Goal: Task Accomplishment & Management: Use online tool/utility

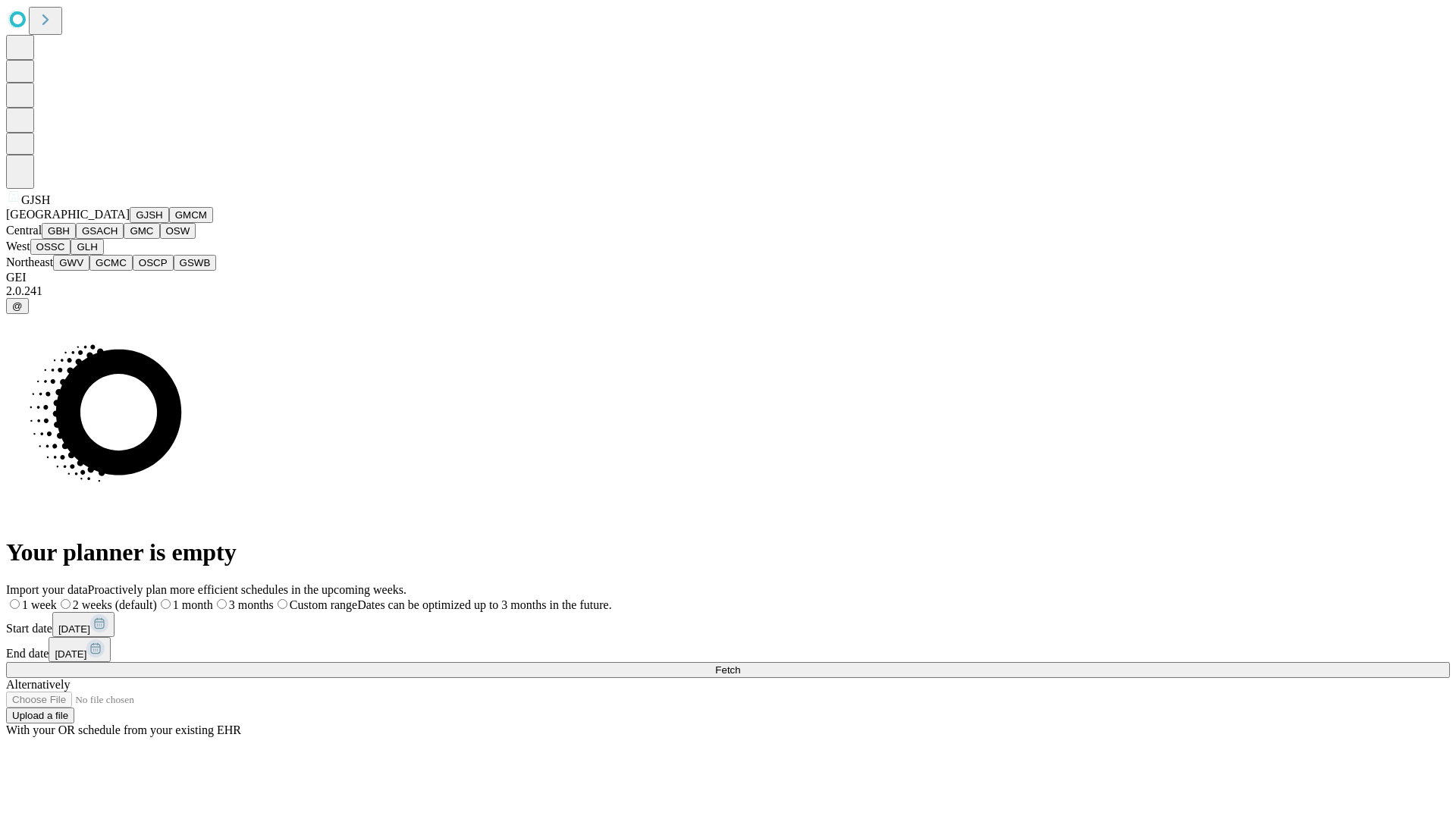
click at [130, 223] on button "GJSH" at bounding box center [149, 215] width 40 height 16
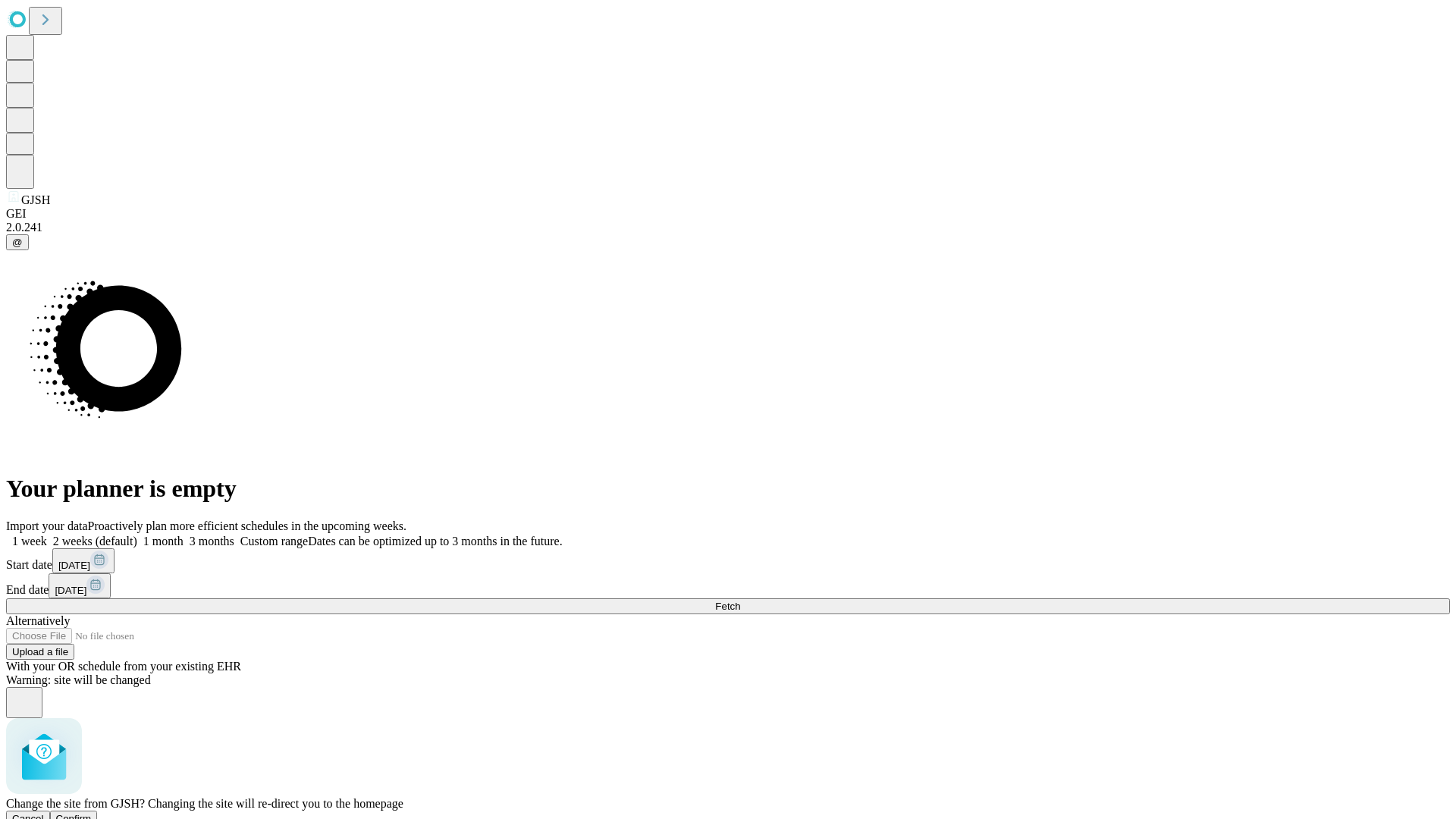
click at [92, 813] on span "Confirm" at bounding box center [74, 819] width 35 height 11
click at [137, 535] on label "2 weeks (default)" at bounding box center [92, 541] width 90 height 13
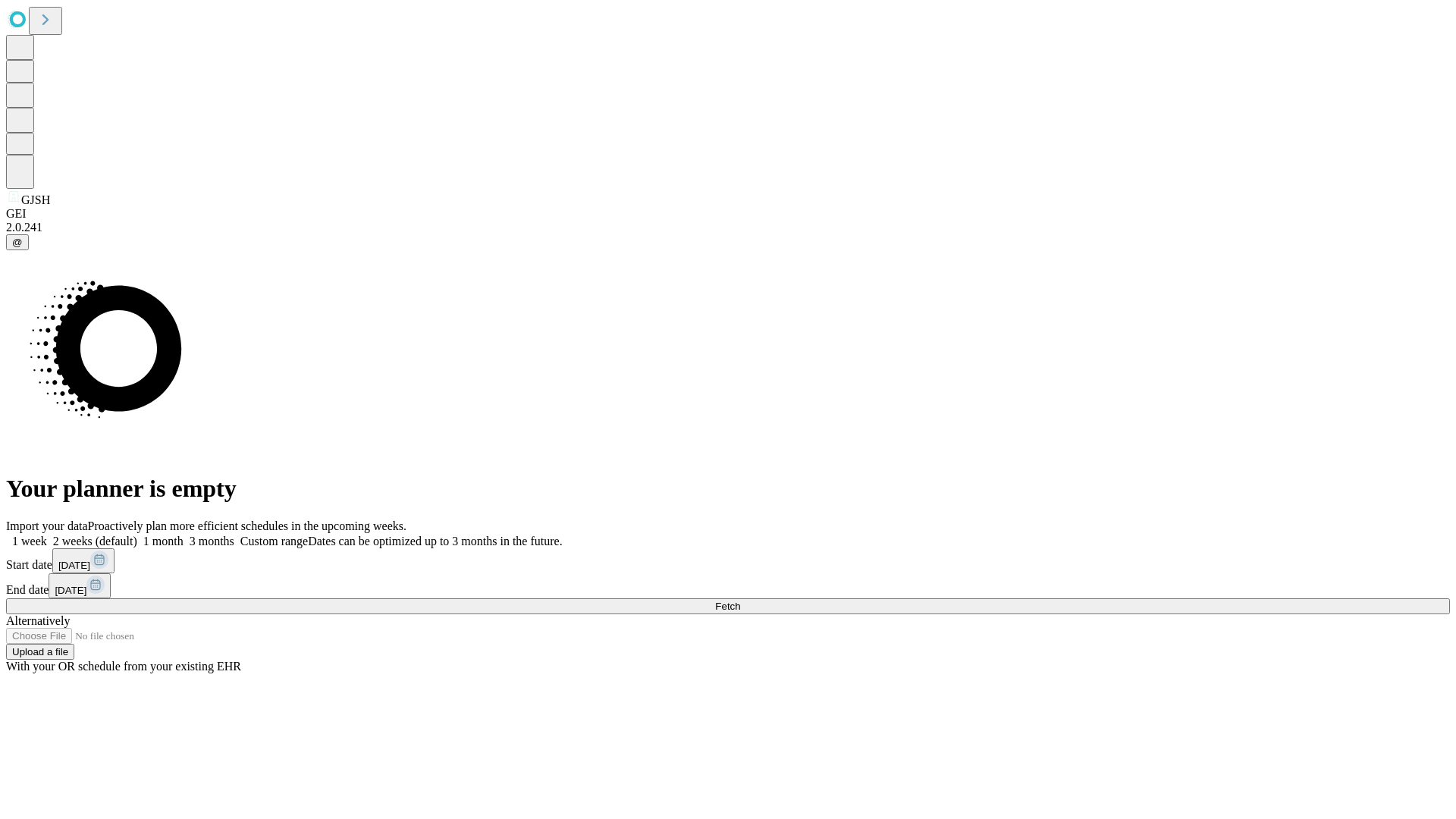
click at [740, 600] on span "Fetch" at bounding box center [727, 606] width 25 height 11
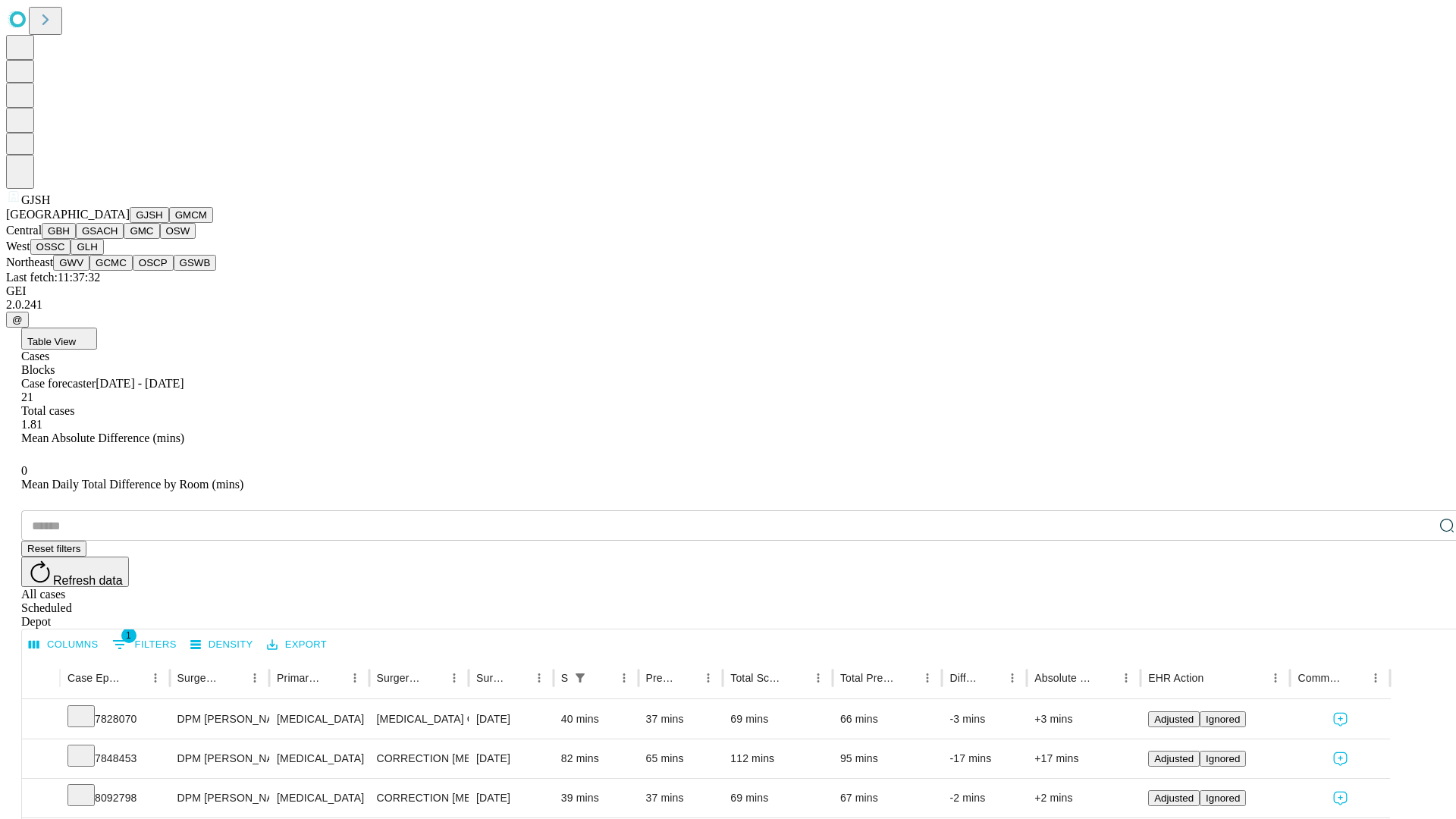
click at [169, 223] on button "GMCM" at bounding box center [191, 215] width 44 height 16
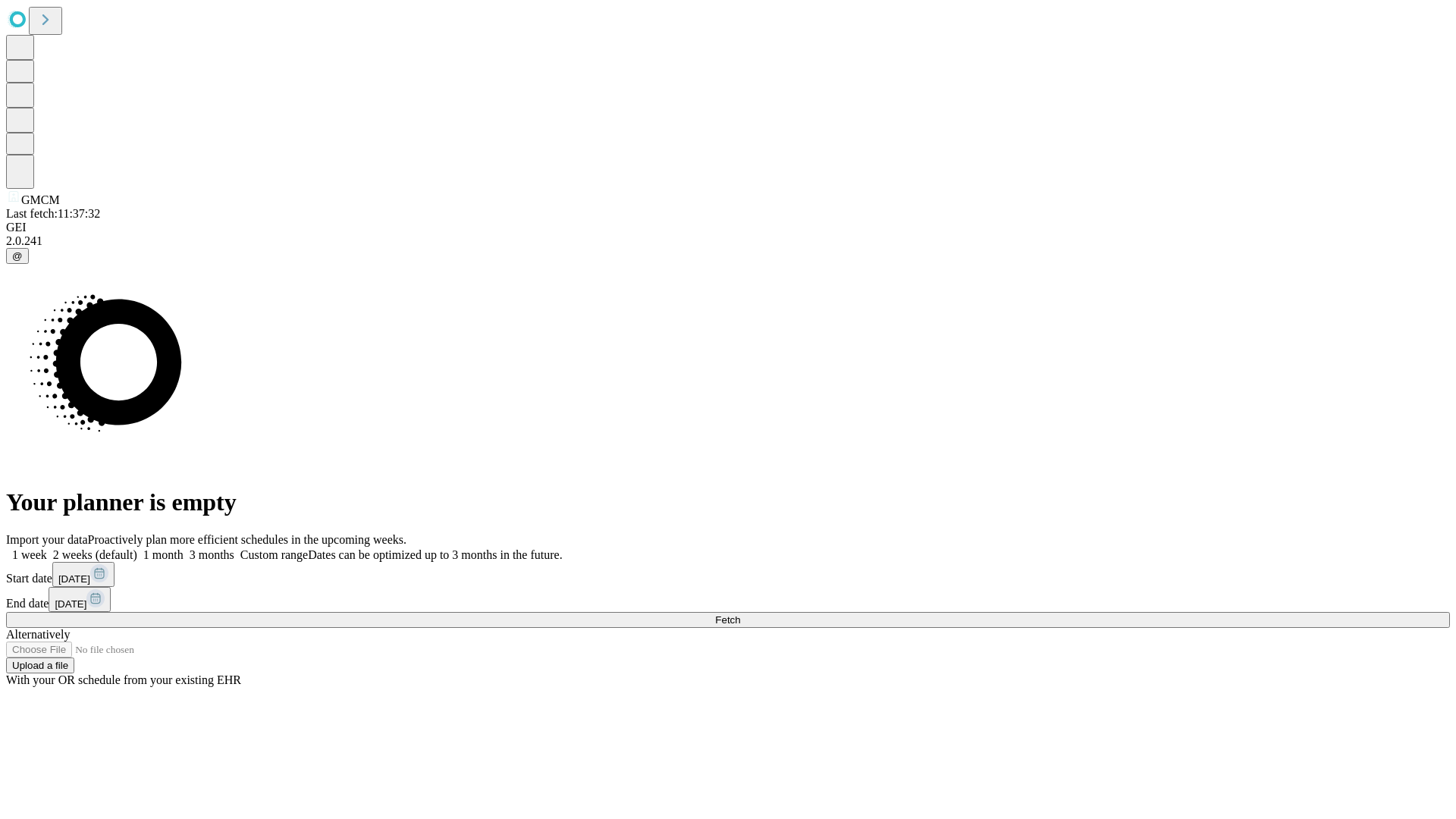
click at [137, 549] on label "2 weeks (default)" at bounding box center [92, 555] width 90 height 13
click at [740, 614] on span "Fetch" at bounding box center [727, 620] width 25 height 11
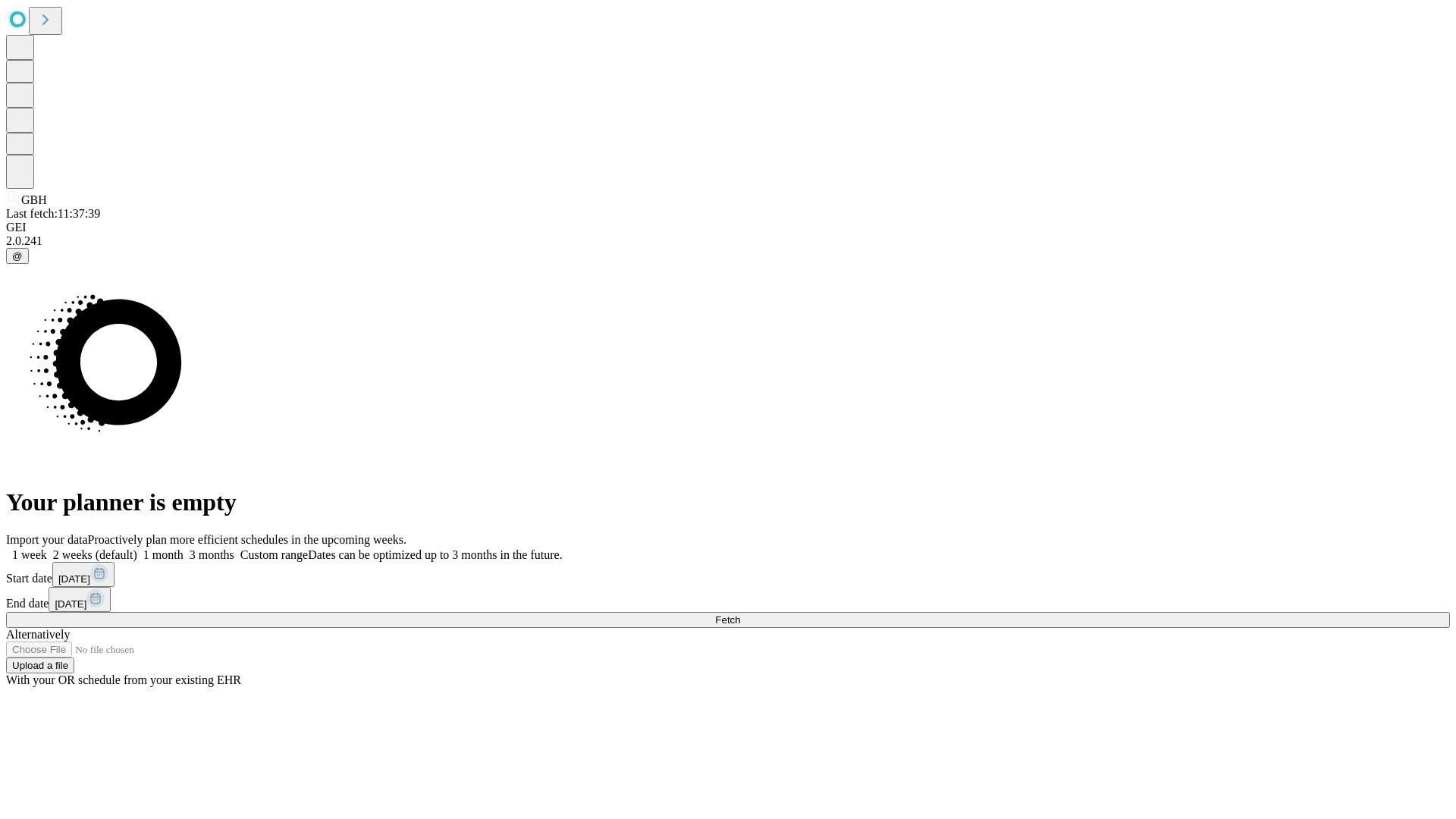
click at [137, 549] on label "2 weeks (default)" at bounding box center [92, 555] width 90 height 13
click at [740, 614] on span "Fetch" at bounding box center [727, 620] width 25 height 11
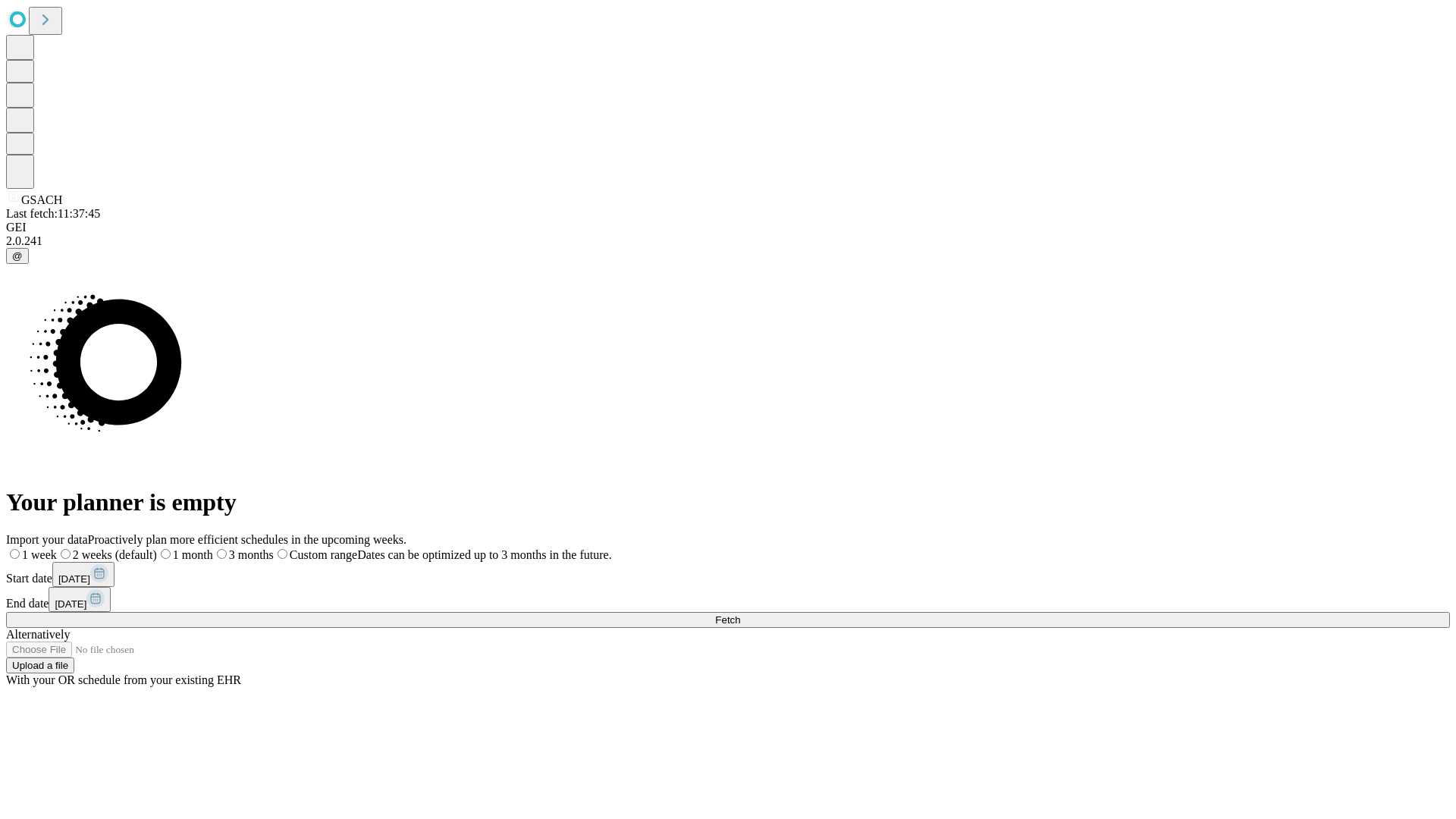
click at [157, 549] on label "2 weeks (default)" at bounding box center [107, 555] width 100 height 13
click at [740, 614] on span "Fetch" at bounding box center [727, 620] width 25 height 11
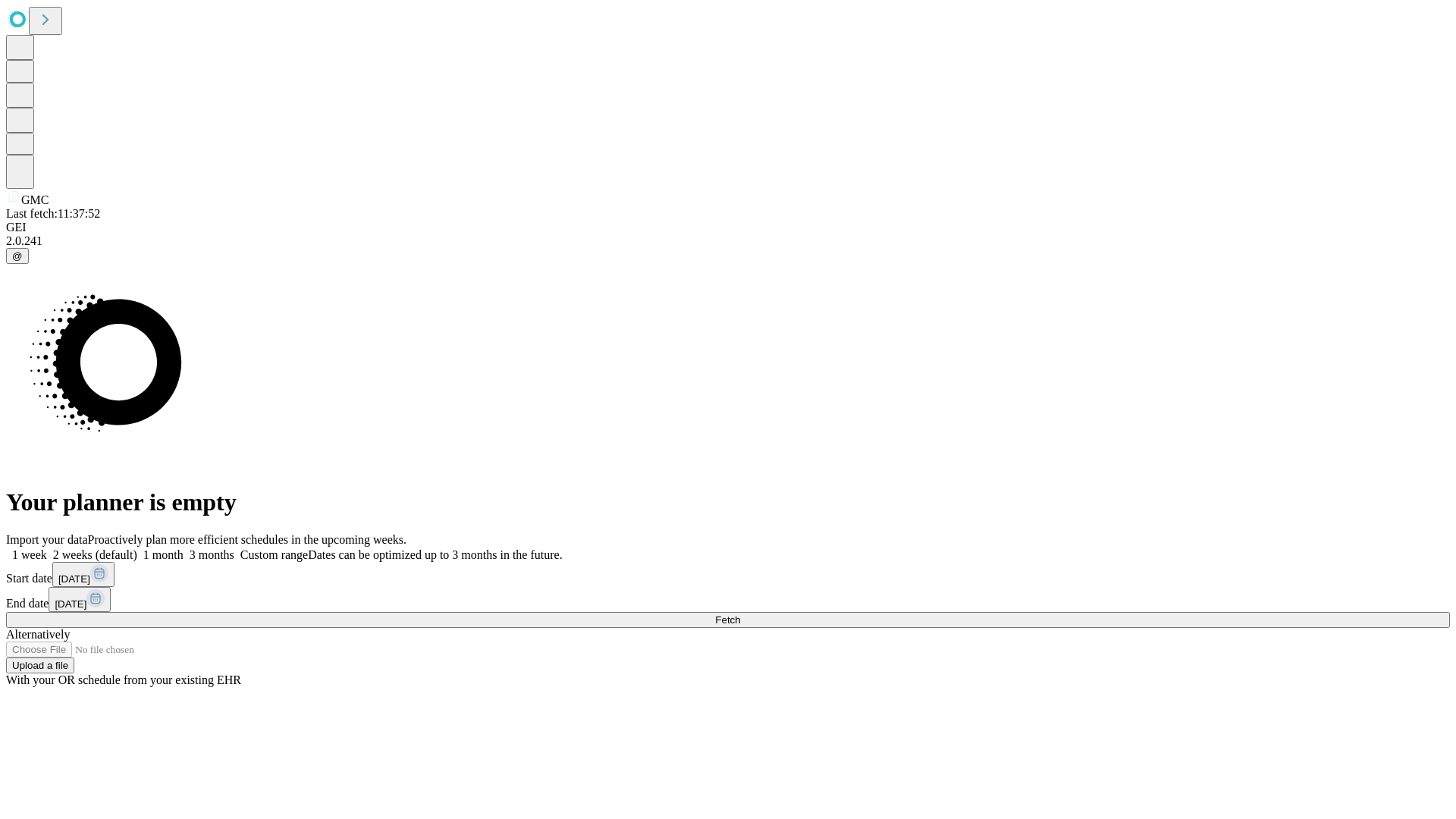
click at [740, 614] on span "Fetch" at bounding box center [727, 620] width 25 height 11
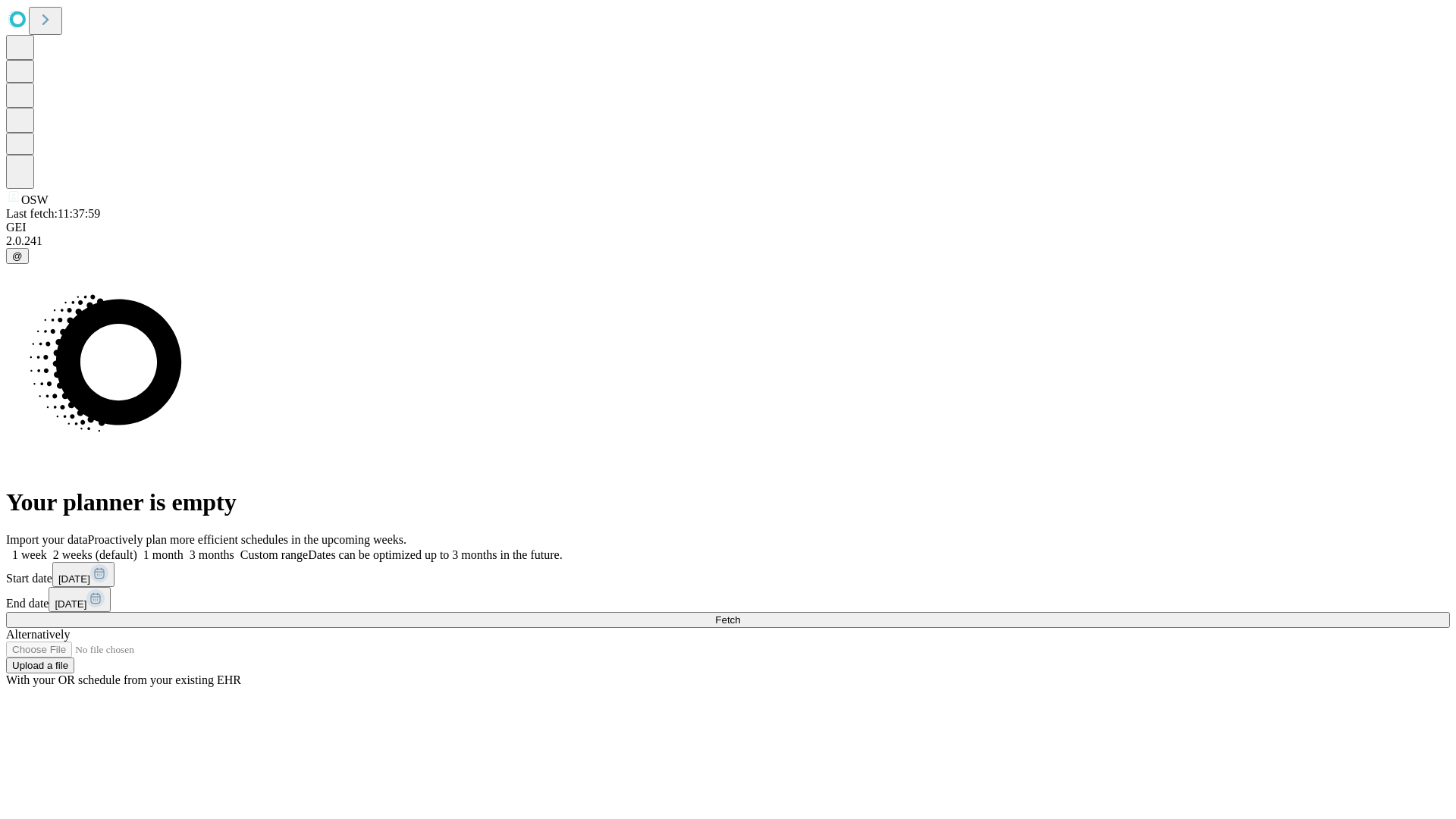
click at [137, 549] on label "2 weeks (default)" at bounding box center [92, 555] width 90 height 13
click at [740, 614] on span "Fetch" at bounding box center [727, 620] width 25 height 11
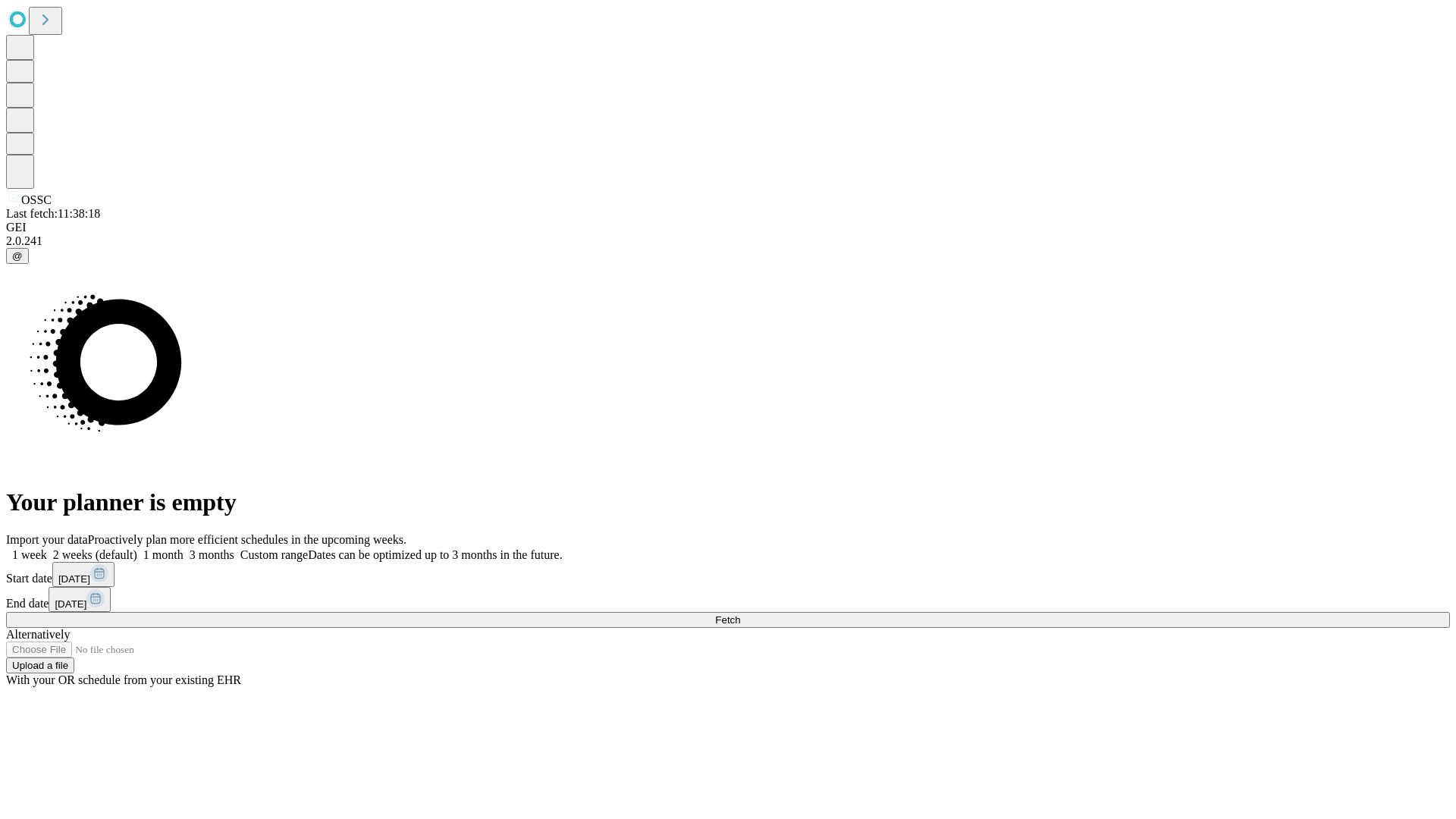
click at [740, 614] on span "Fetch" at bounding box center [727, 620] width 25 height 11
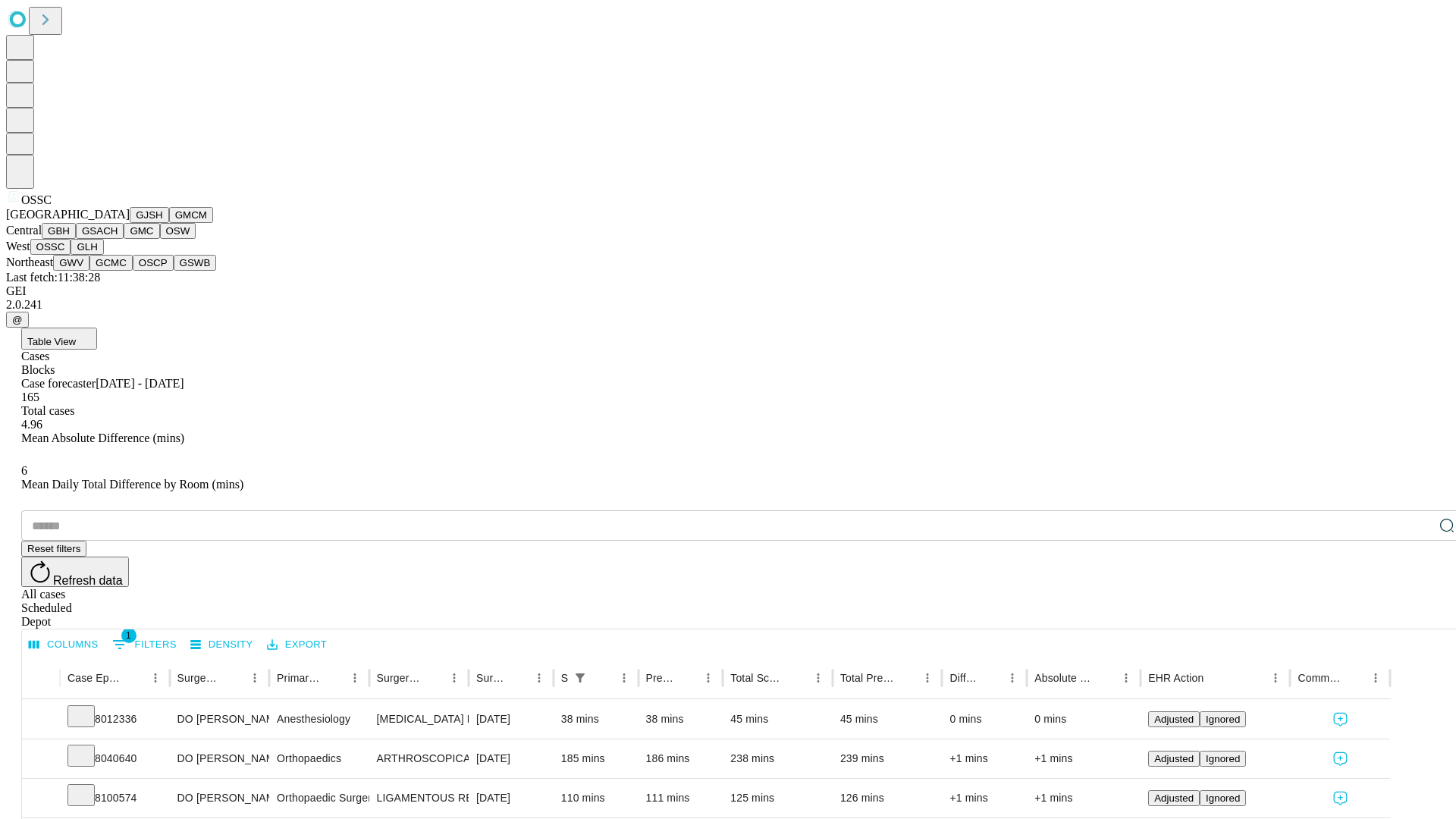
click at [103, 255] on button "GLH" at bounding box center [86, 247] width 32 height 16
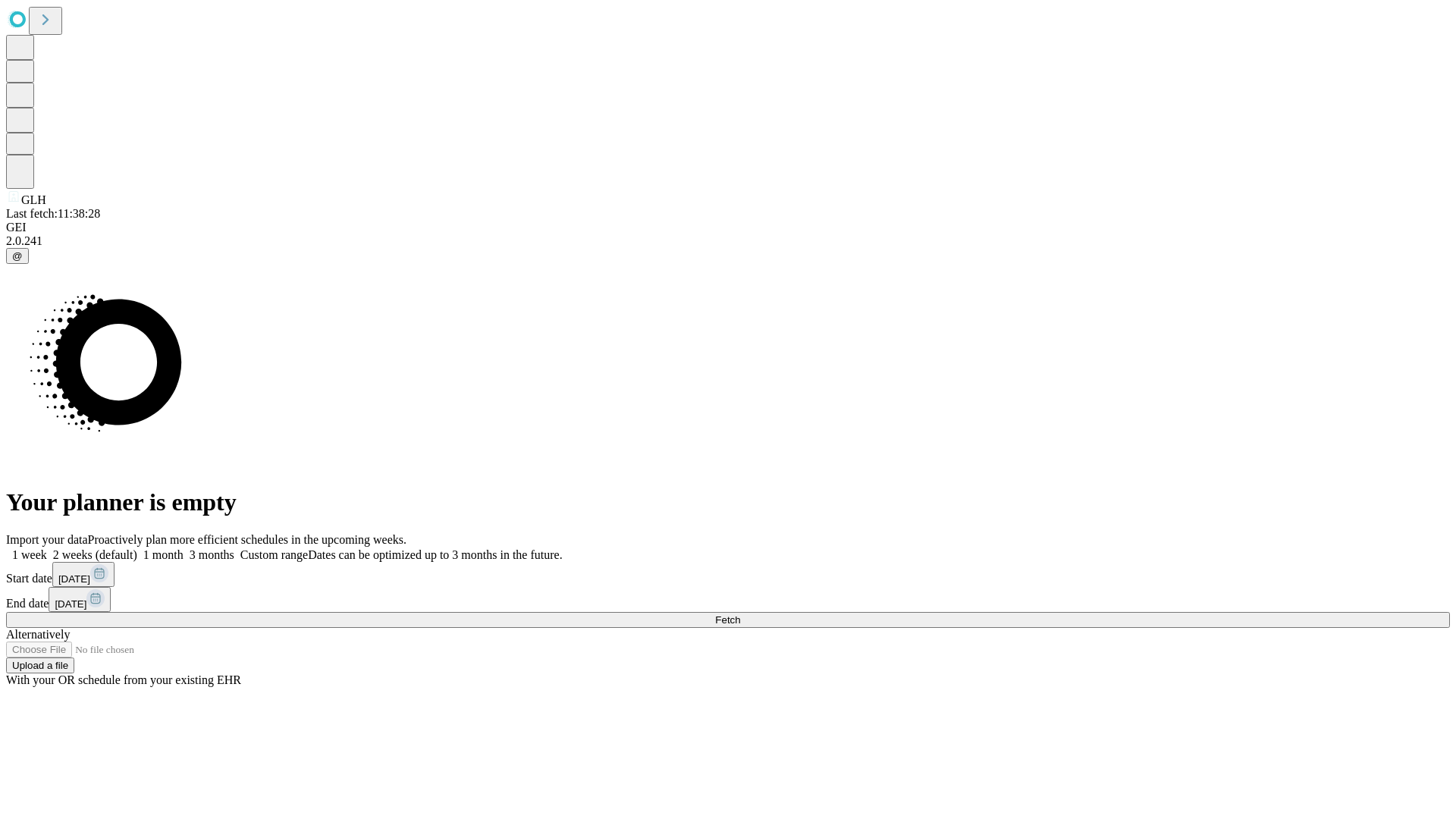
click at [137, 549] on label "2 weeks (default)" at bounding box center [92, 555] width 90 height 13
click at [740, 614] on span "Fetch" at bounding box center [727, 620] width 25 height 11
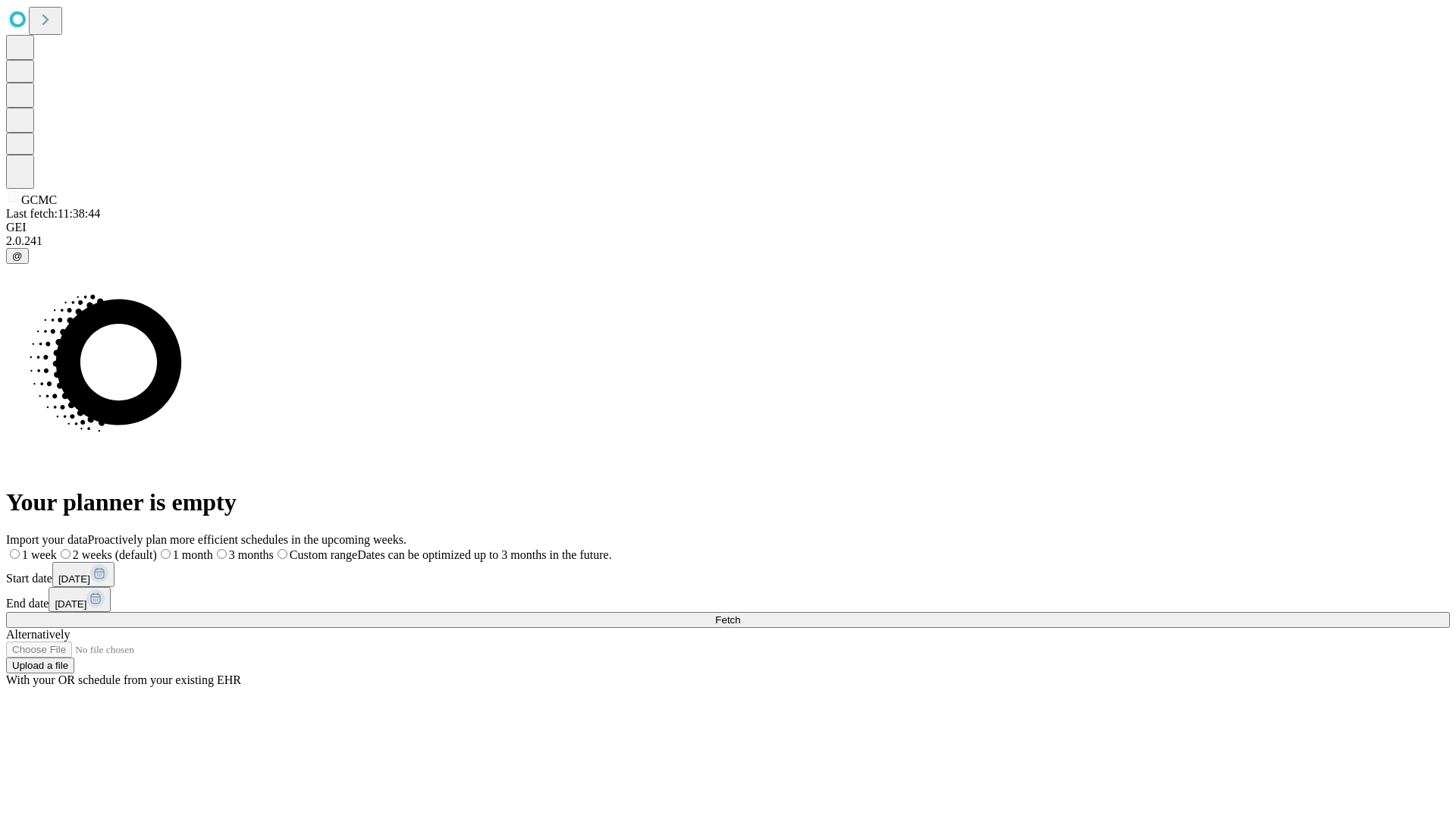
click at [157, 549] on label "2 weeks (default)" at bounding box center [107, 555] width 100 height 13
click at [740, 614] on span "Fetch" at bounding box center [727, 620] width 25 height 11
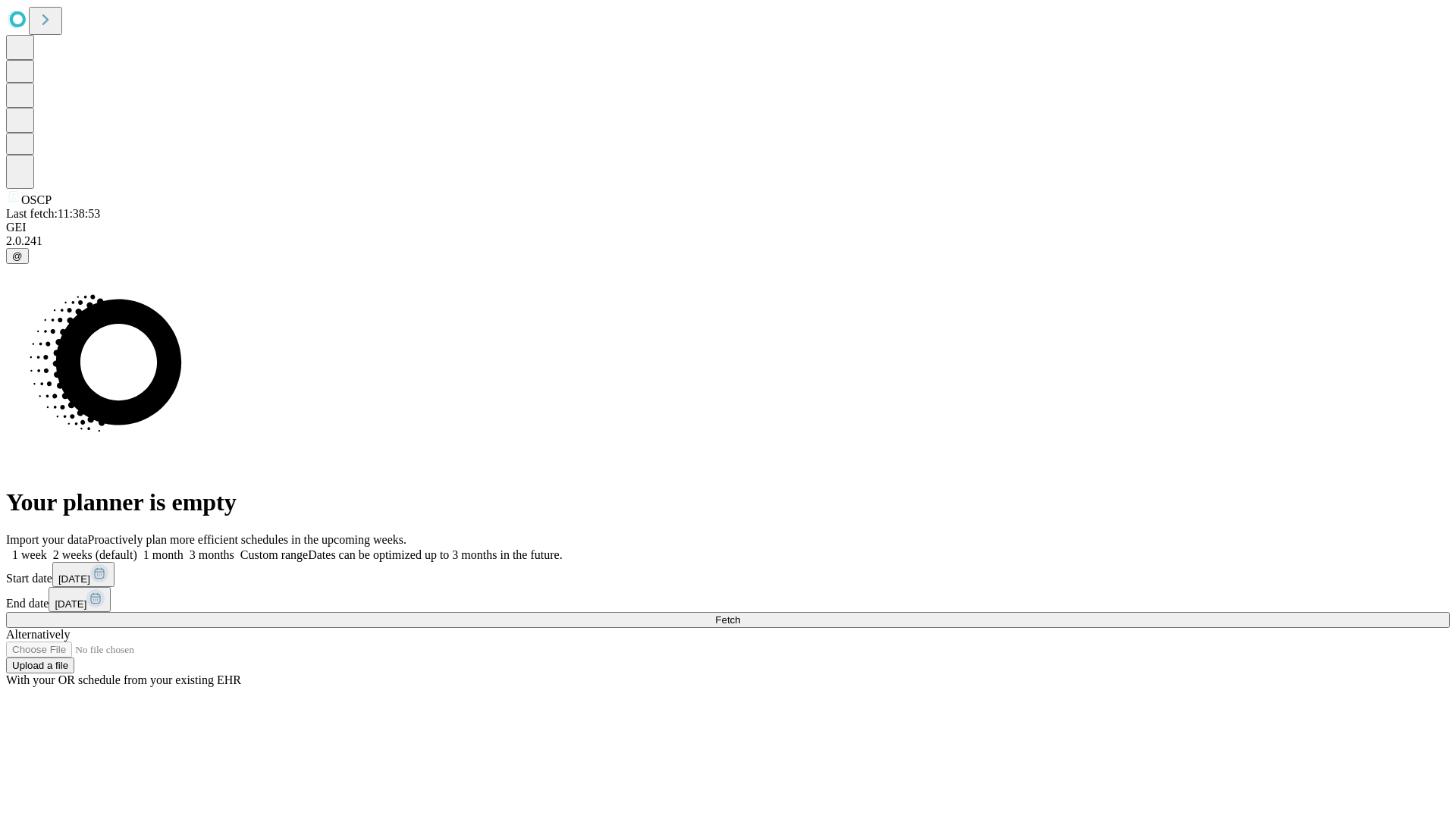
click at [137, 549] on label "2 weeks (default)" at bounding box center [92, 555] width 90 height 13
click at [740, 614] on span "Fetch" at bounding box center [727, 620] width 25 height 11
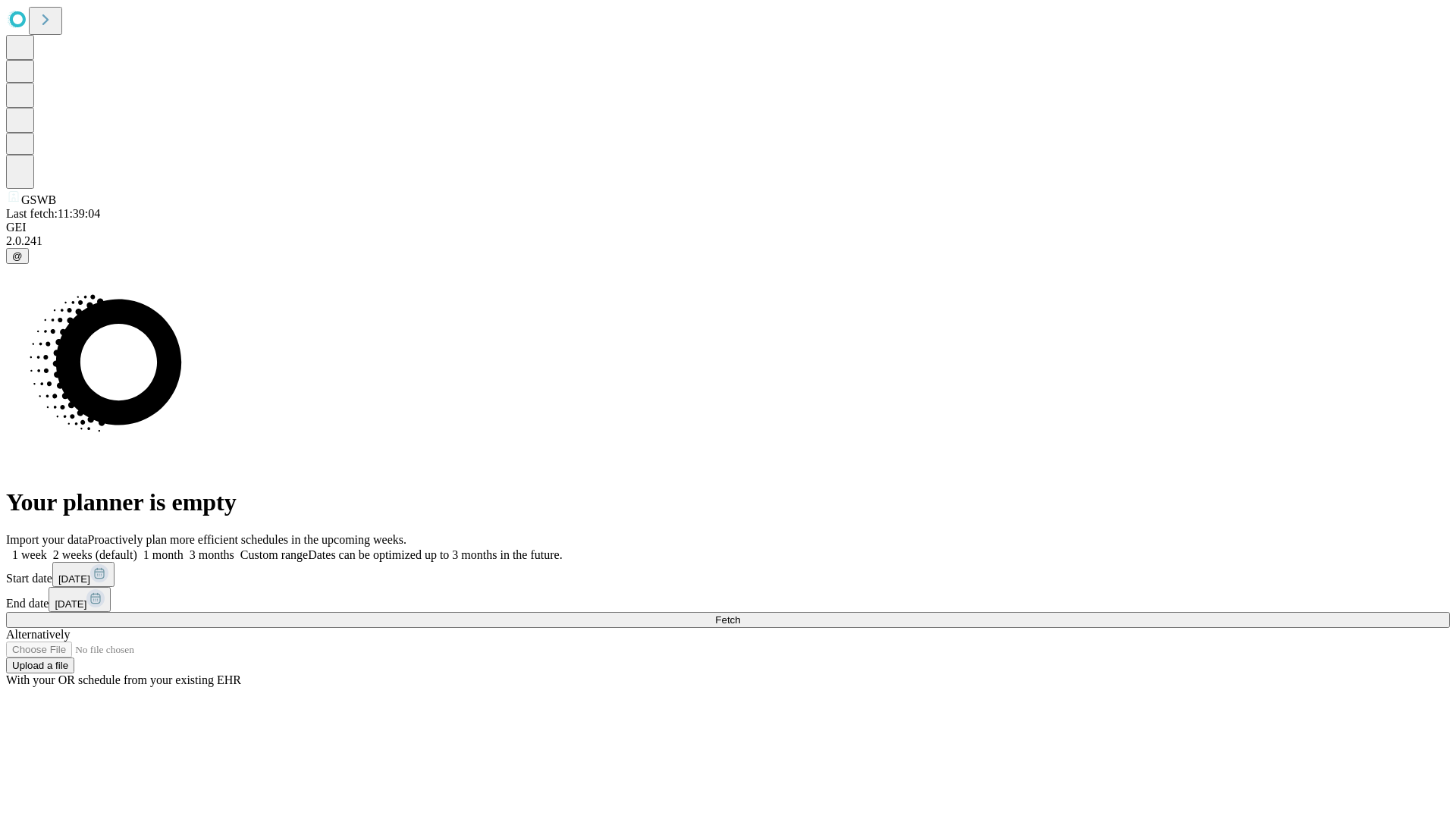
click at [740, 614] on span "Fetch" at bounding box center [727, 620] width 25 height 11
